Goal: Task Accomplishment & Management: Use online tool/utility

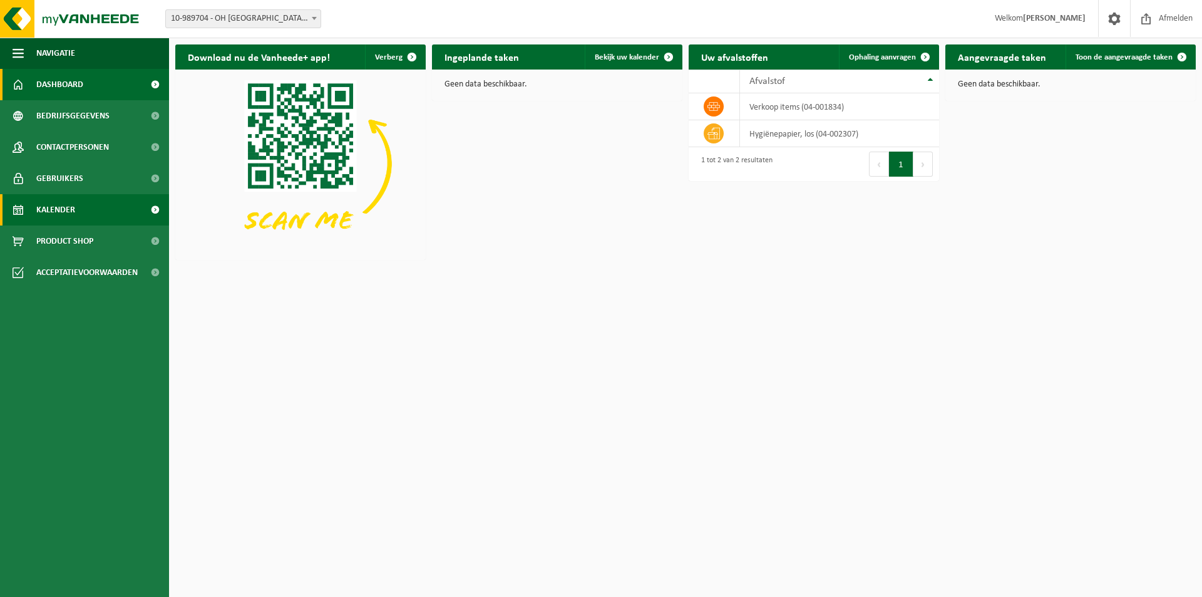
click at [89, 212] on link "Kalender" at bounding box center [84, 209] width 169 height 31
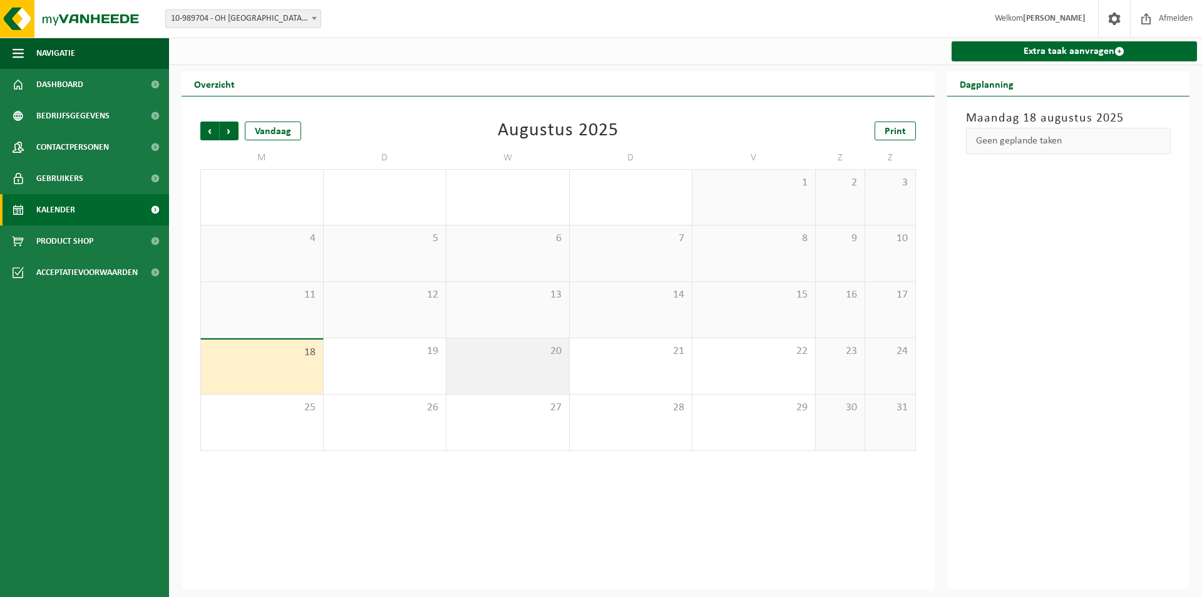
click at [495, 385] on div "20" at bounding box center [508, 366] width 123 height 56
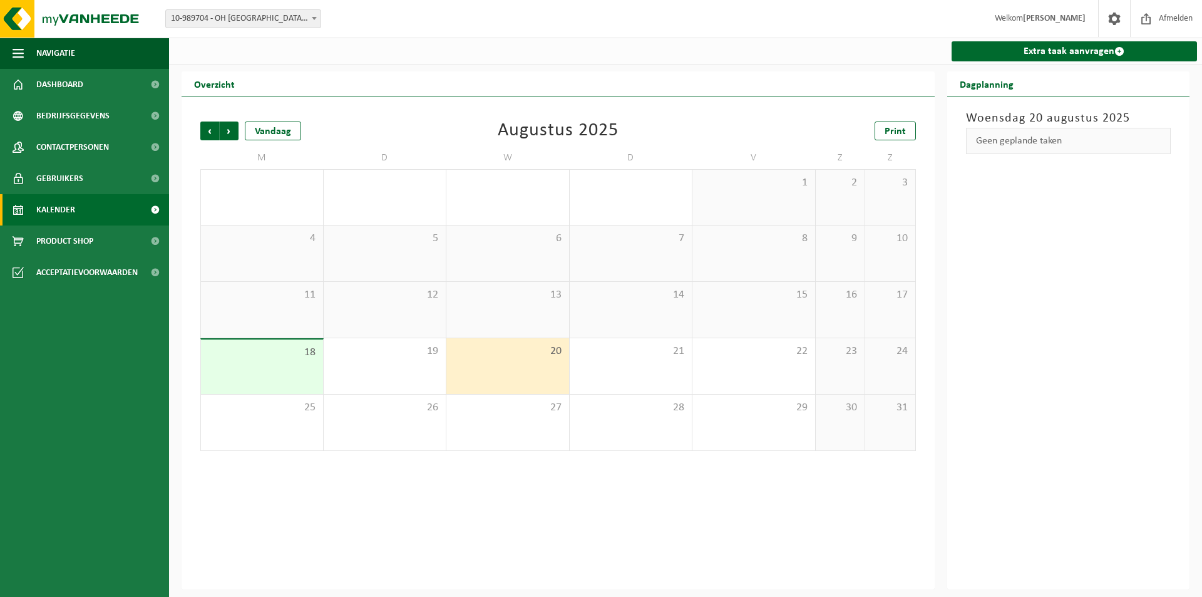
click at [495, 381] on div "20" at bounding box center [508, 366] width 123 height 56
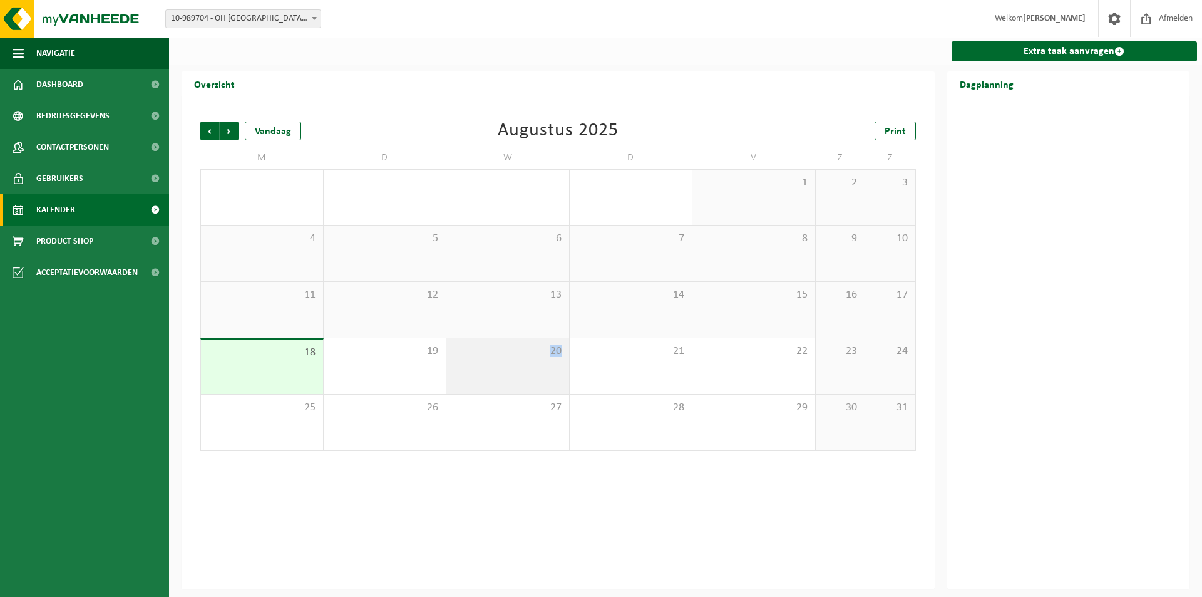
click at [495, 381] on div "20" at bounding box center [508, 366] width 123 height 56
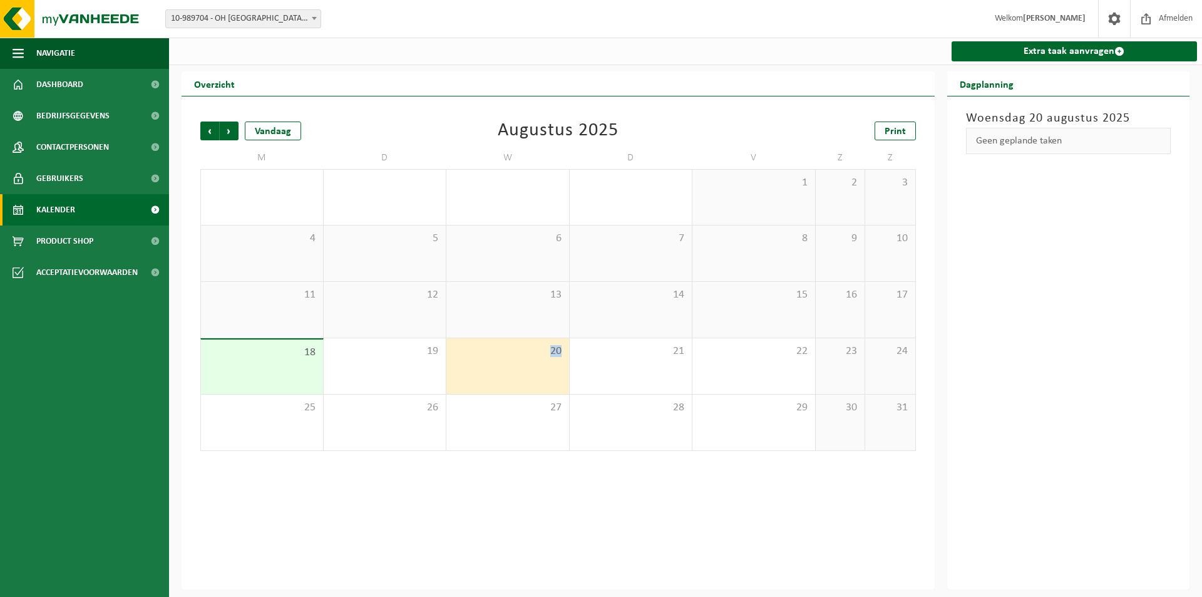
click at [495, 381] on div "20" at bounding box center [508, 366] width 123 height 56
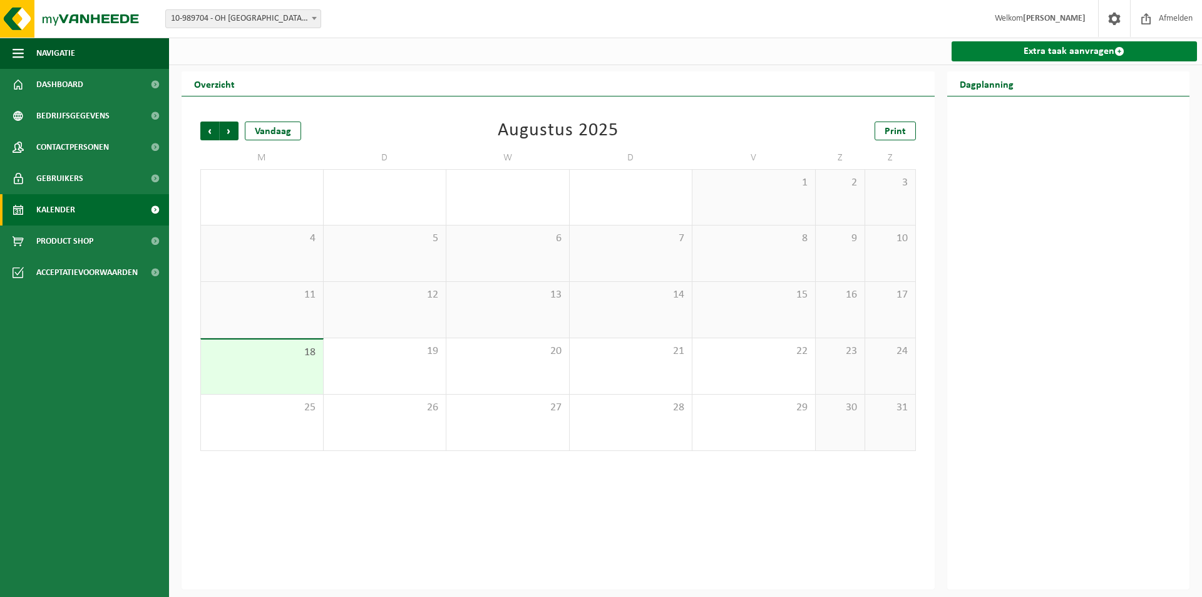
click at [1033, 50] on link "Extra taak aanvragen" at bounding box center [1075, 51] width 246 height 20
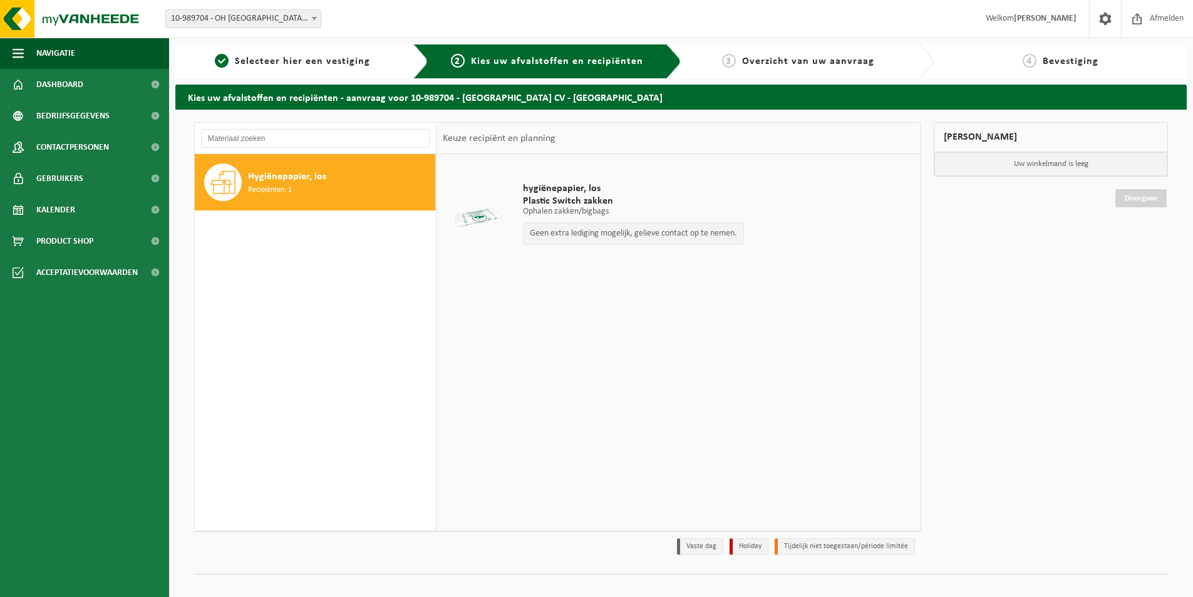
click at [338, 195] on div "Hygiënepapier, los Recipiënten: 1" at bounding box center [340, 182] width 184 height 38
click at [583, 238] on p "Geen extra lediging mogelijk, gelieve contact op te nemen." at bounding box center [633, 233] width 207 height 9
click at [575, 194] on span "hygiënepapier, los" at bounding box center [633, 188] width 221 height 13
click at [324, 175] on span "Hygiënepapier, los" at bounding box center [287, 176] width 78 height 15
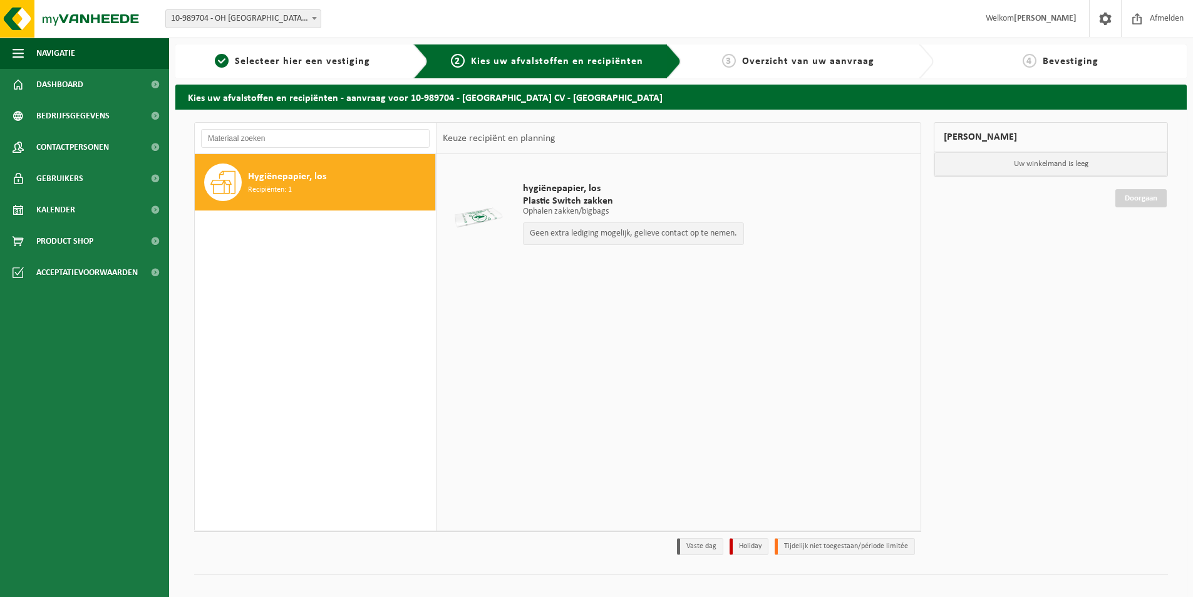
click at [846, 64] on span "Overzicht van uw aanvraag" at bounding box center [808, 61] width 132 height 10
click at [375, 73] on div "1 Selecteer hier een vestiging" at bounding box center [301, 61] width 253 height 34
click at [362, 68] on link "1 Selecteer hier een vestiging" at bounding box center [293, 61] width 222 height 15
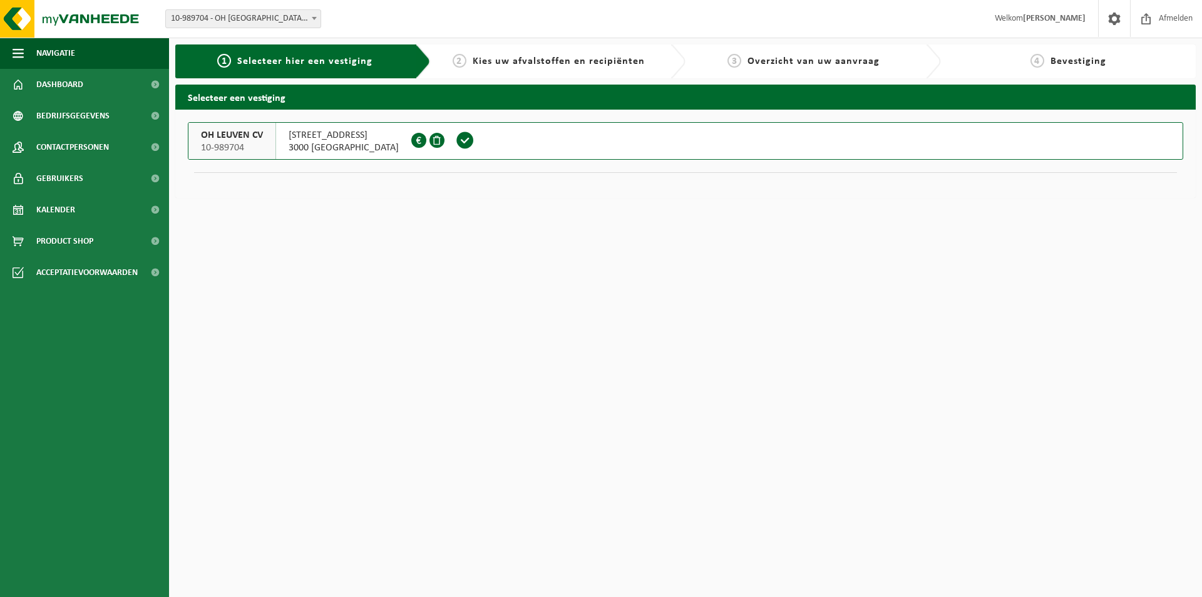
click at [426, 138] on span at bounding box center [418, 140] width 15 height 15
click at [475, 143] on span at bounding box center [465, 140] width 19 height 19
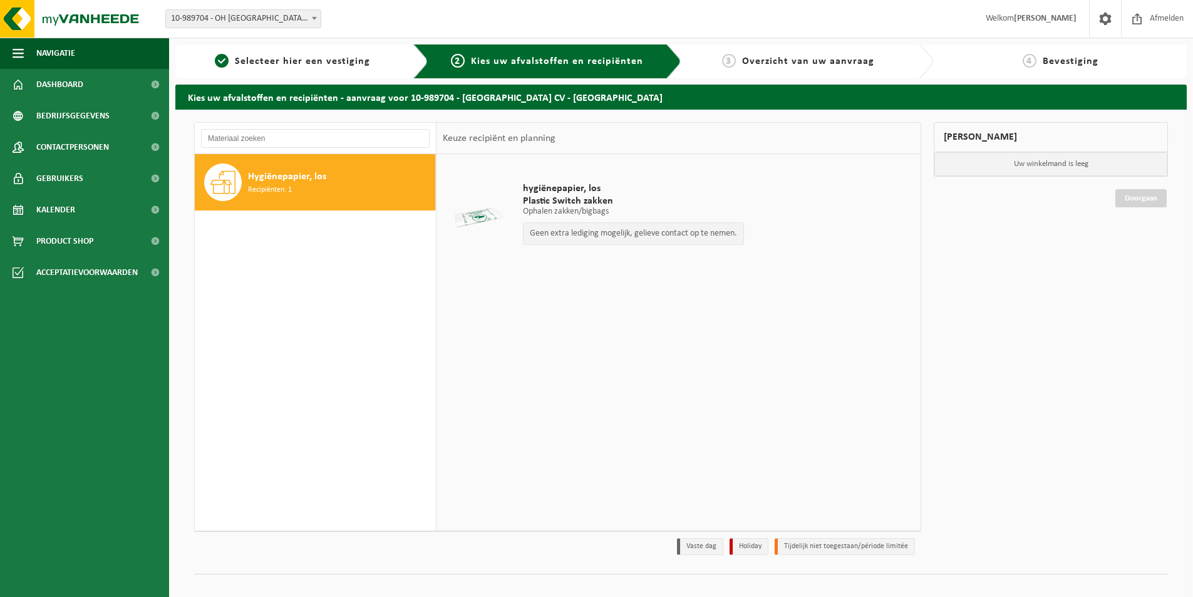
click at [589, 246] on div "hygiënepapier, los Plastic Switch zakken Ophalen zakken/bigbags Ophalen zakken/…" at bounding box center [634, 217] width 234 height 94
